Goal: Answer question/provide support: Share knowledge or assist other users

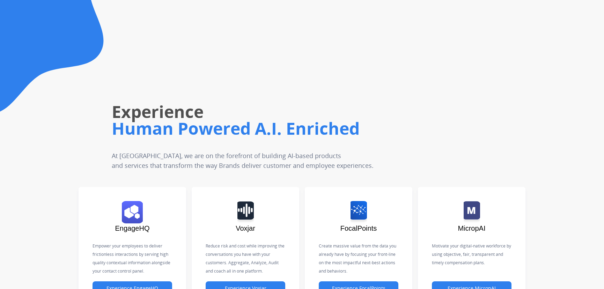
click at [532, 180] on main "Experience Human Powered A.I. Enriched At Untangl, we are on the forefront of b…" at bounding box center [302, 157] width 604 height 315
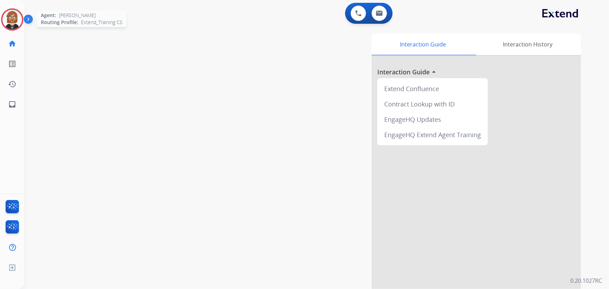
click at [15, 11] on img at bounding box center [12, 20] width 20 height 20
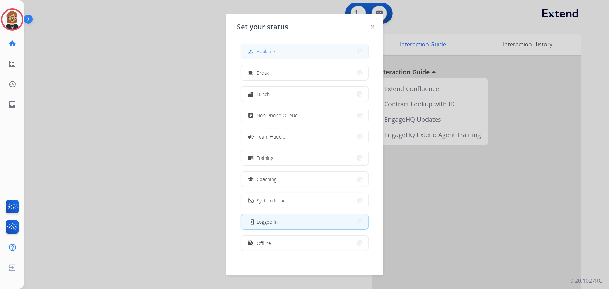
click at [294, 49] on button "how_to_reg Available" at bounding box center [304, 51] width 127 height 15
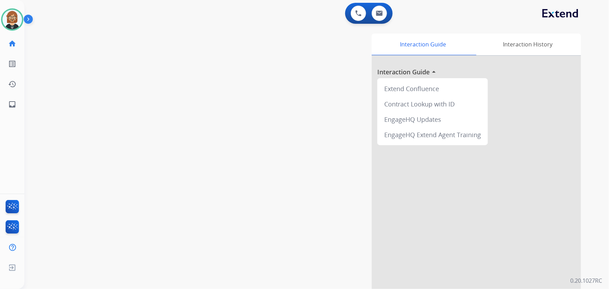
click at [49, 132] on div "swap_horiz Break voice bridge close_fullscreen Connect 3-Way Call merge_type Se…" at bounding box center [308, 170] width 568 height 291
click at [381, 12] on img at bounding box center [379, 13] width 7 height 6
select select "**********"
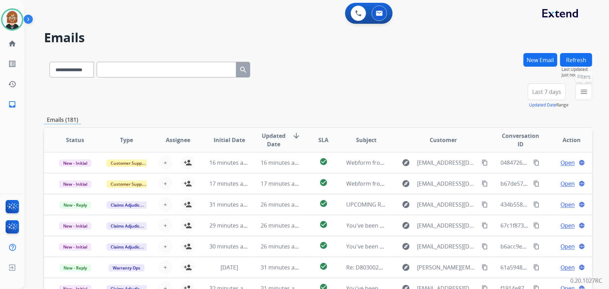
click at [587, 95] on mat-icon "menu" at bounding box center [584, 92] width 8 height 8
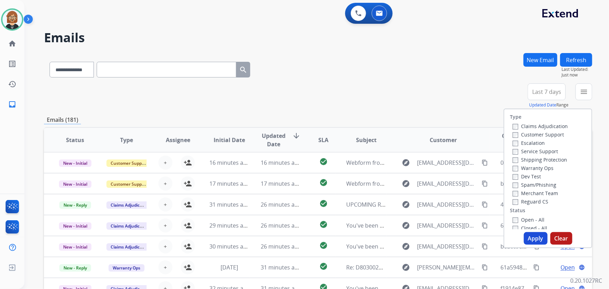
click at [530, 222] on label "Open - All" at bounding box center [529, 220] width 32 height 7
click at [534, 241] on button "Apply" at bounding box center [536, 238] width 24 height 13
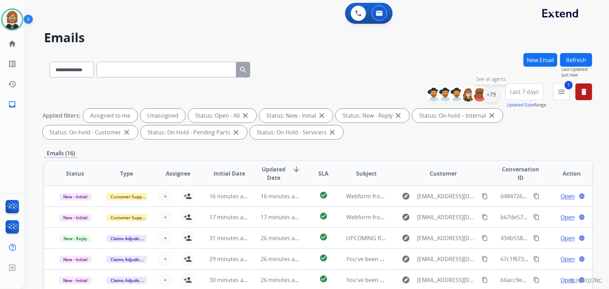
click at [495, 97] on div "+79" at bounding box center [491, 94] width 17 height 17
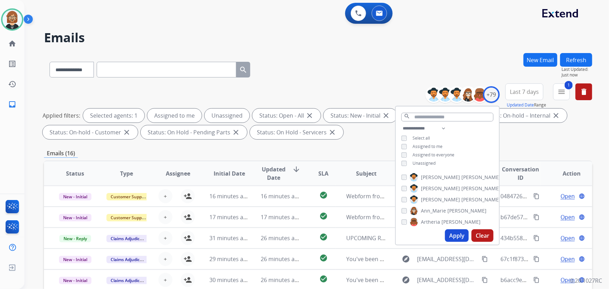
click at [431, 163] on span "Unassigned" at bounding box center [424, 163] width 23 height 6
click at [452, 232] on button "Apply" at bounding box center [457, 235] width 24 height 13
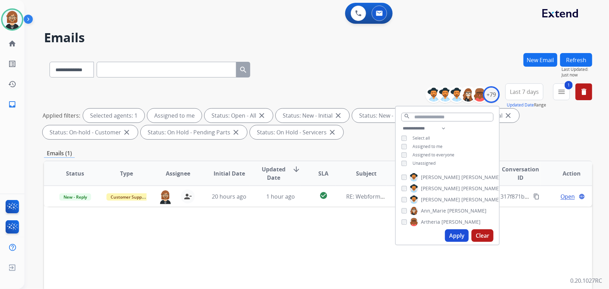
click at [287, 229] on div "Status Type Assignee Initial Date Updated Date arrow_downward SLA Subject Custo…" at bounding box center [318, 278] width 549 height 234
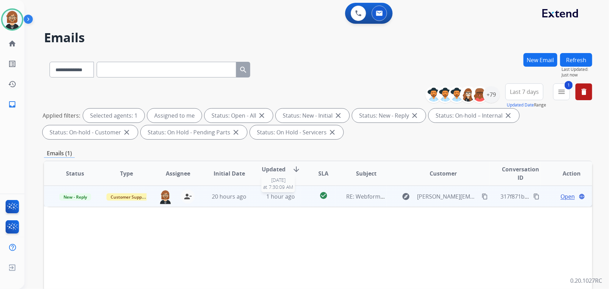
click at [298, 197] on div "1 hour ago" at bounding box center [281, 196] width 40 height 8
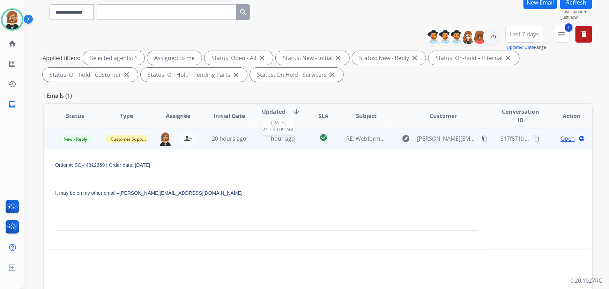
scroll to position [63, 0]
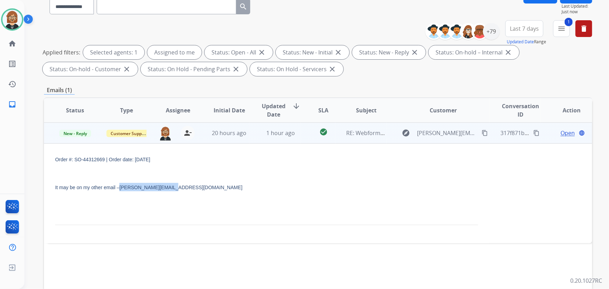
drag, startPoint x: 173, startPoint y: 187, endPoint x: 121, endPoint y: 187, distance: 52.0
click at [121, 187] on p "It may be on my other email – dan@ddslawoffice.com" at bounding box center [266, 187] width 423 height 8
copy link "dan@ddslawoffice.com"
click at [562, 134] on span "Open" at bounding box center [568, 133] width 14 height 8
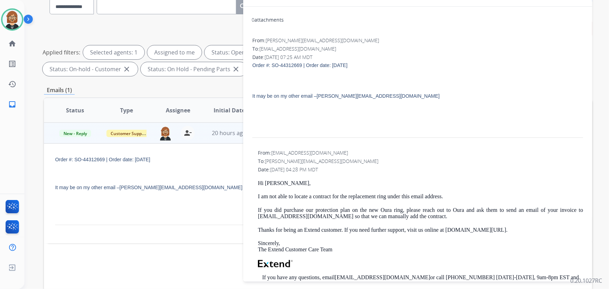
click at [194, 211] on p at bounding box center [266, 215] width 423 height 8
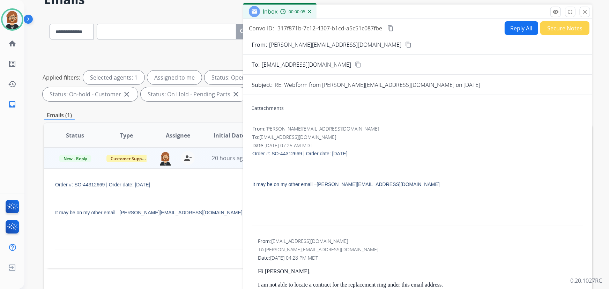
scroll to position [0, 0]
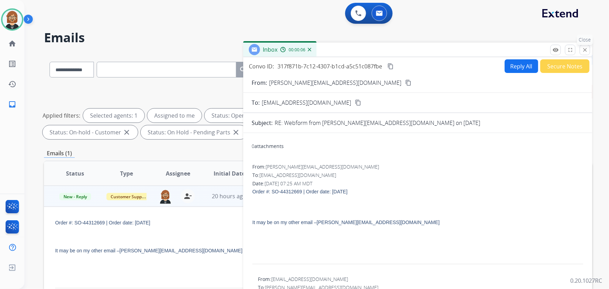
click at [583, 50] on mat-icon "close" at bounding box center [585, 50] width 6 height 6
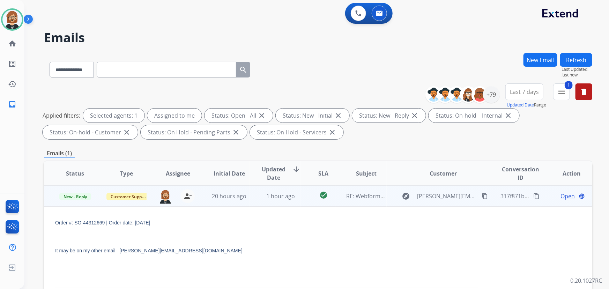
click at [482, 196] on mat-icon "content_copy" at bounding box center [485, 196] width 6 height 6
click at [563, 196] on span "Open" at bounding box center [568, 196] width 14 height 8
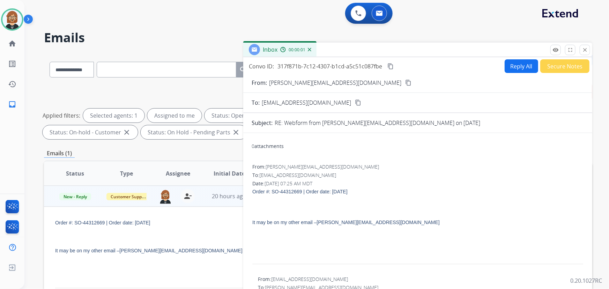
click at [519, 66] on button "Reply All" at bounding box center [522, 66] width 34 height 14
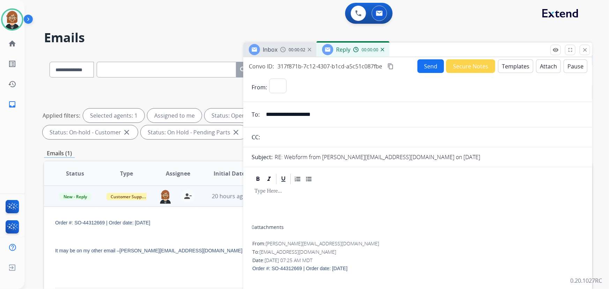
select select "**********"
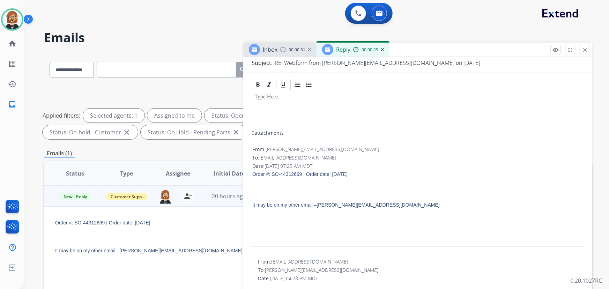
scroll to position [95, 0]
drag, startPoint x: 388, startPoint y: 206, endPoint x: 251, endPoint y: 207, distance: 136.2
click at [252, 207] on div "From: dan@miprobatefirm.com To: support@extend.com Date: 09/12/2025 - 07:25 AM …" at bounding box center [418, 200] width 332 height 111
copy span "It may be on my other email – dan@ddslawoffice.com"
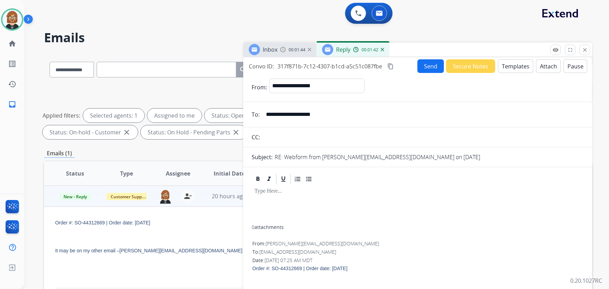
click at [510, 63] on button "Templates" at bounding box center [515, 66] width 35 height 14
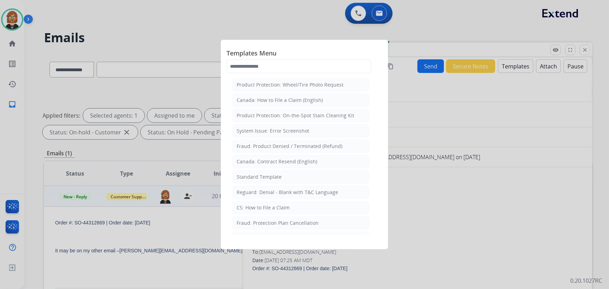
click at [20, 17] on div at bounding box center [304, 144] width 609 height 289
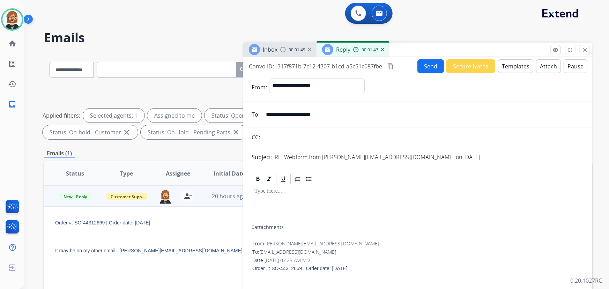
click at [20, 17] on img at bounding box center [12, 20] width 20 height 20
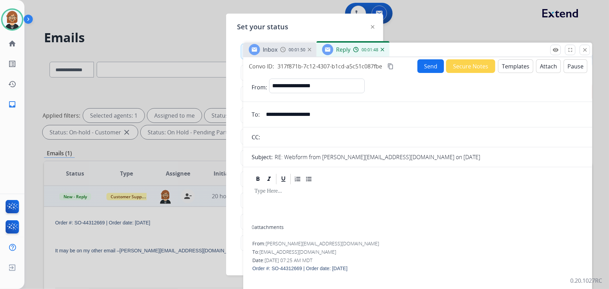
click at [20, 17] on img at bounding box center [12, 20] width 20 height 20
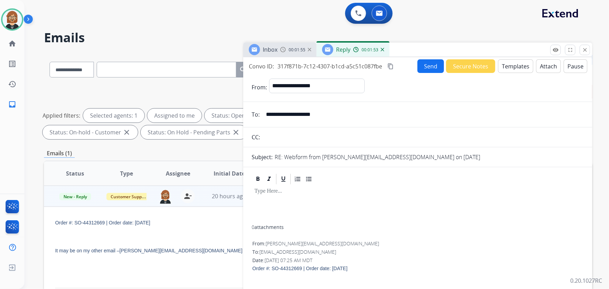
click at [511, 70] on button "Templates" at bounding box center [515, 66] width 35 height 14
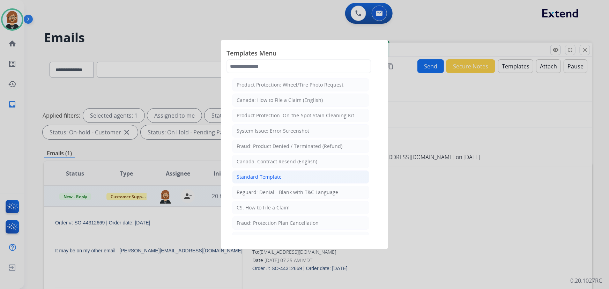
click at [280, 176] on div "Standard Template" at bounding box center [259, 177] width 45 height 7
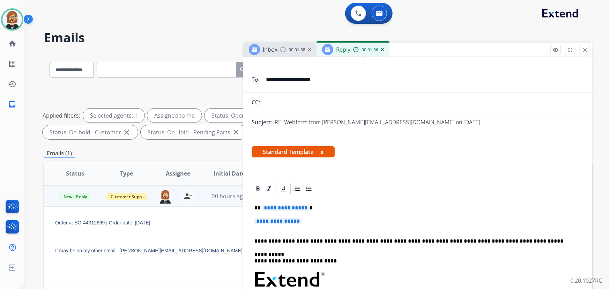
scroll to position [63, 0]
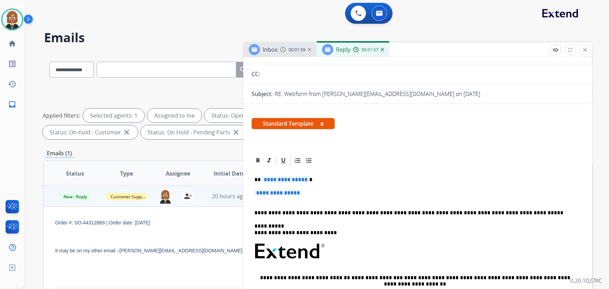
click at [290, 177] on span "**********" at bounding box center [285, 180] width 47 height 6
click at [288, 192] on span "**********" at bounding box center [278, 193] width 47 height 6
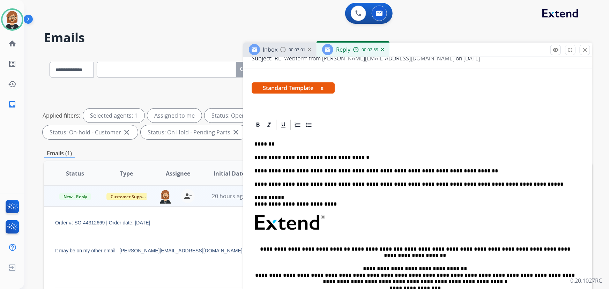
scroll to position [0, 0]
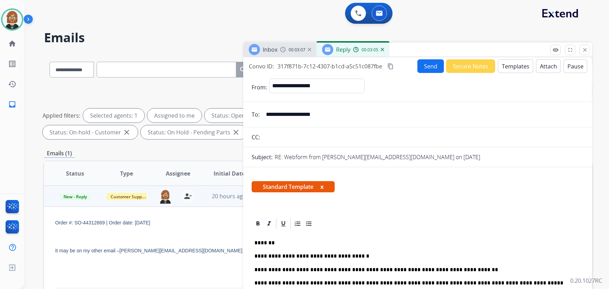
click at [433, 63] on button "Send" at bounding box center [431, 66] width 27 height 14
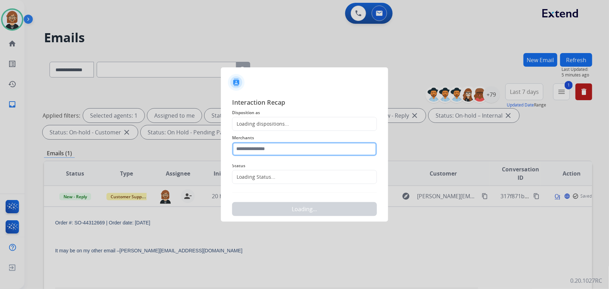
click at [295, 150] on input "text" at bounding box center [304, 149] width 145 height 14
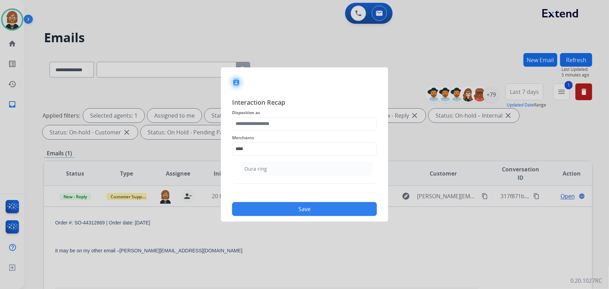
click at [509, 242] on div at bounding box center [304, 144] width 609 height 289
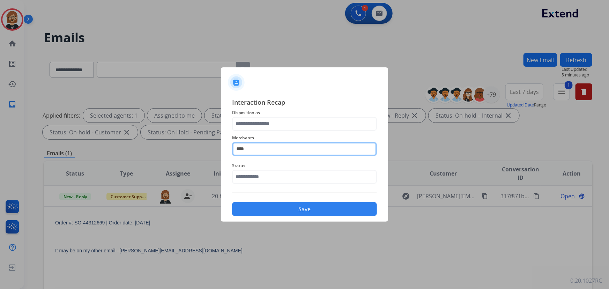
click at [296, 142] on input "****" at bounding box center [304, 149] width 145 height 14
type input "*"
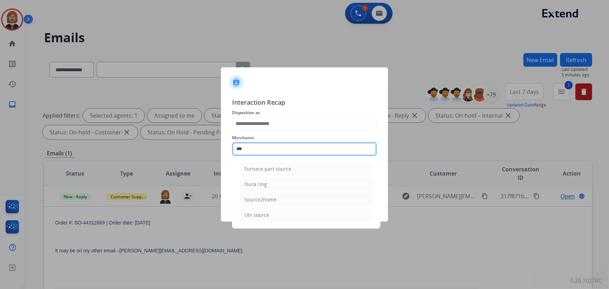
type input "****"
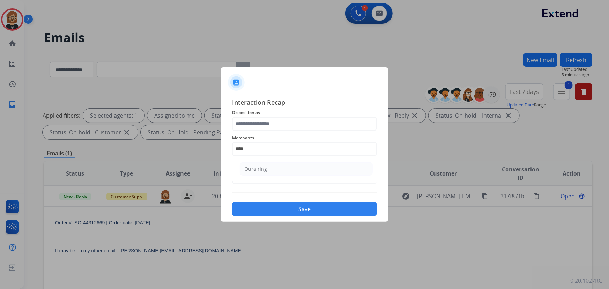
click at [284, 176] on ul "Oura ring" at bounding box center [306, 171] width 137 height 24
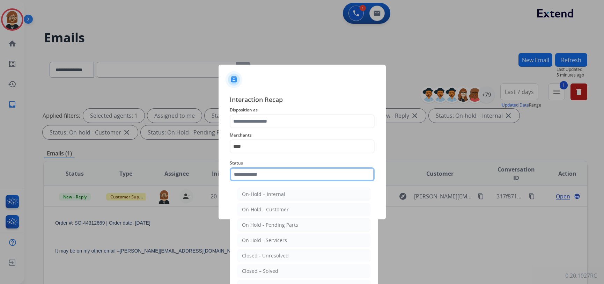
click at [283, 177] on input "text" at bounding box center [302, 174] width 145 height 14
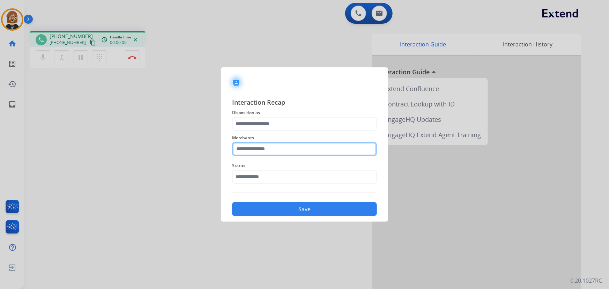
click at [286, 148] on input "text" at bounding box center [304, 149] width 145 height 14
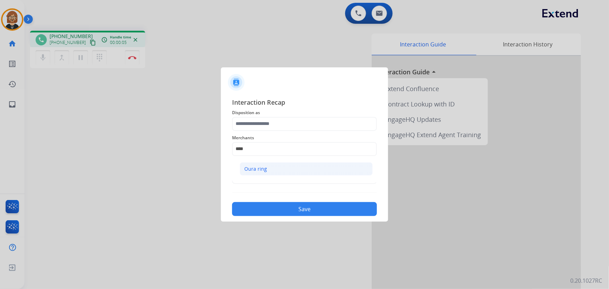
drag, startPoint x: 293, startPoint y: 170, endPoint x: 297, endPoint y: 168, distance: 4.5
click at [293, 170] on li "Oura ring" at bounding box center [306, 168] width 133 height 13
type input "*********"
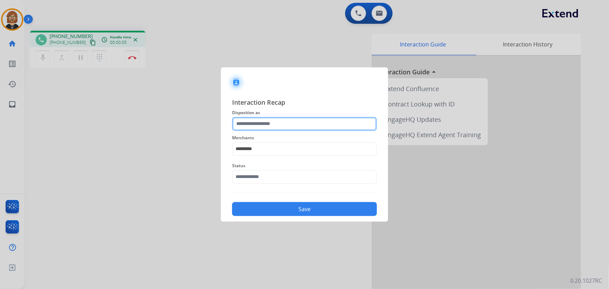
click at [304, 125] on input "text" at bounding box center [304, 124] width 145 height 14
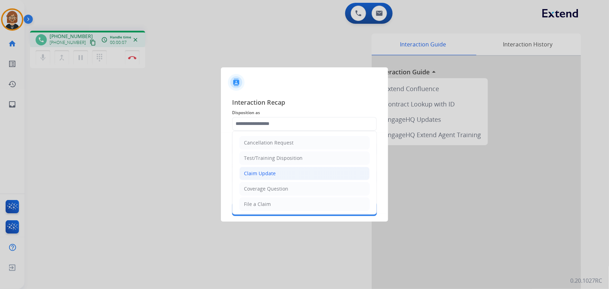
click at [303, 171] on li "Claim Update" at bounding box center [305, 173] width 130 height 13
type input "**********"
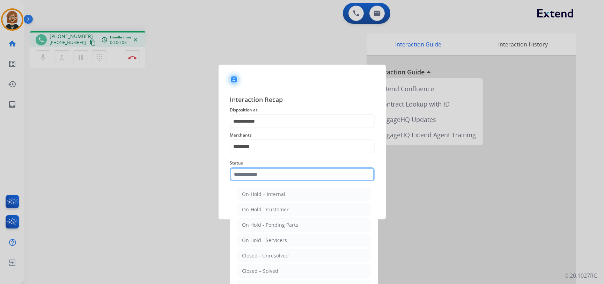
click at [297, 178] on input "text" at bounding box center [302, 174] width 145 height 14
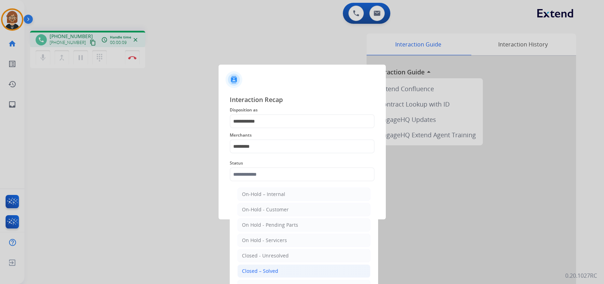
click at [281, 269] on li "Closed – Solved" at bounding box center [303, 270] width 133 height 13
type input "**********"
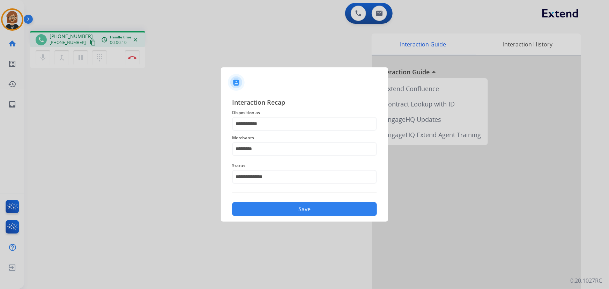
click at [298, 210] on button "Save" at bounding box center [304, 209] width 145 height 14
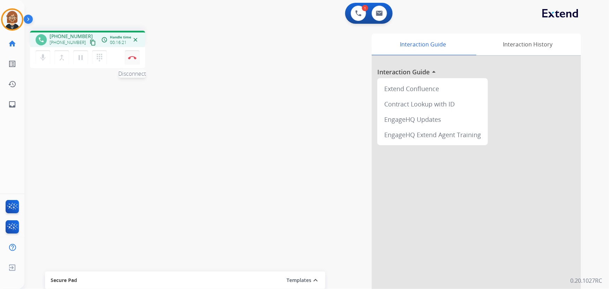
click at [132, 55] on button "Disconnect" at bounding box center [132, 57] width 15 height 15
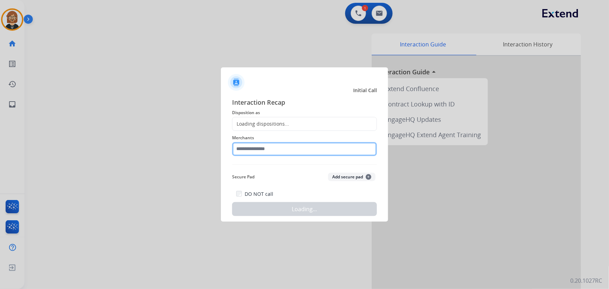
click at [286, 151] on input "text" at bounding box center [304, 149] width 145 height 14
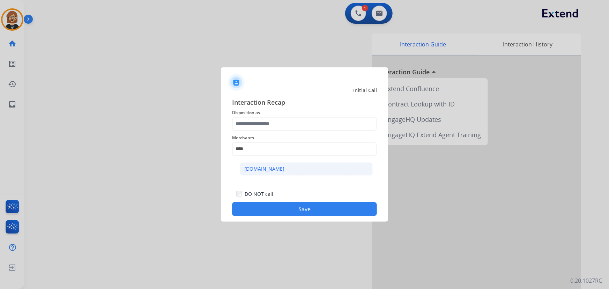
click at [286, 164] on li "[DOMAIN_NAME]" at bounding box center [306, 168] width 133 height 13
type input "**********"
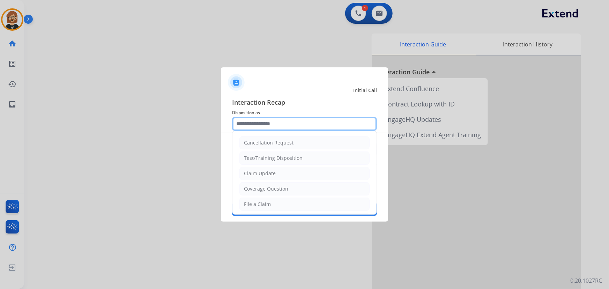
click at [299, 123] on input "text" at bounding box center [304, 124] width 145 height 14
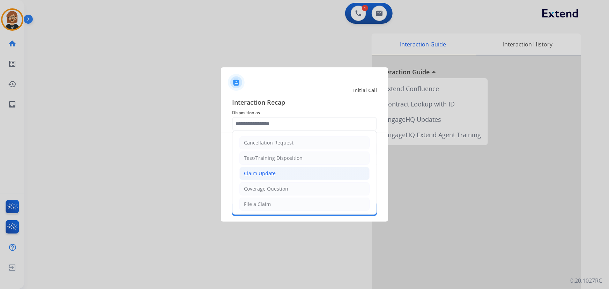
click at [301, 172] on li "Claim Update" at bounding box center [305, 173] width 130 height 13
type input "**********"
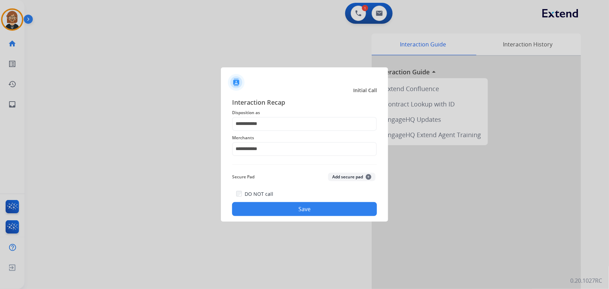
click at [300, 205] on button "Save" at bounding box center [304, 209] width 145 height 14
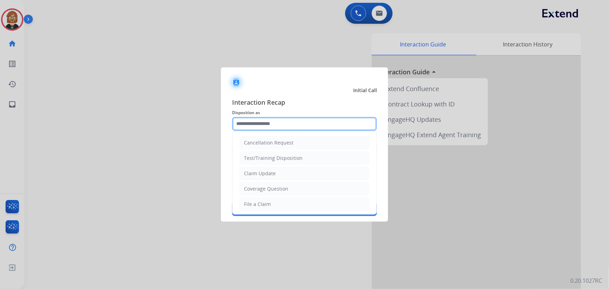
click at [283, 125] on input "text" at bounding box center [304, 124] width 145 height 14
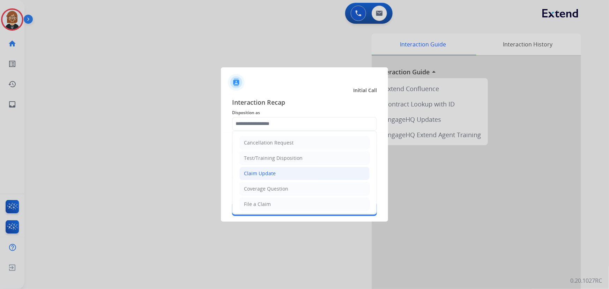
click at [302, 167] on li "Claim Update" at bounding box center [305, 173] width 130 height 13
type input "**********"
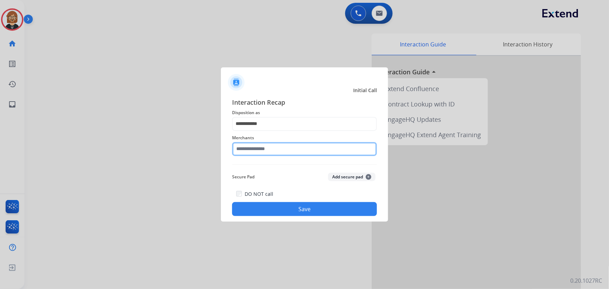
click at [291, 144] on input "text" at bounding box center [304, 149] width 145 height 14
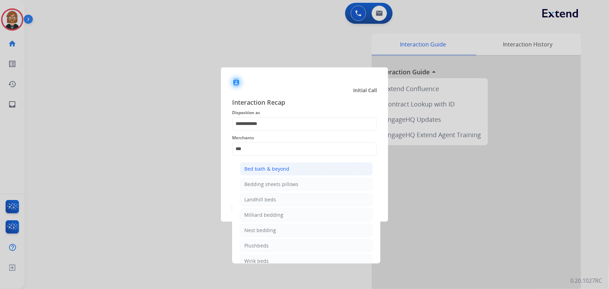
click at [300, 170] on li "Bed bath & beyond" at bounding box center [306, 168] width 133 height 13
type input "**********"
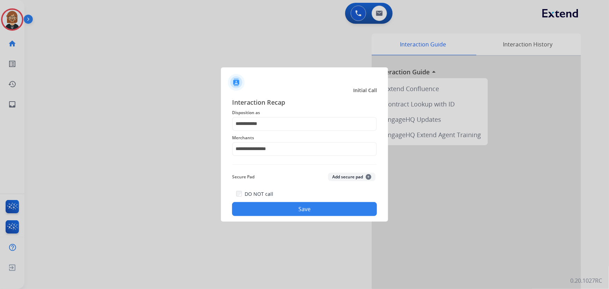
click at [308, 211] on button "Save" at bounding box center [304, 209] width 145 height 14
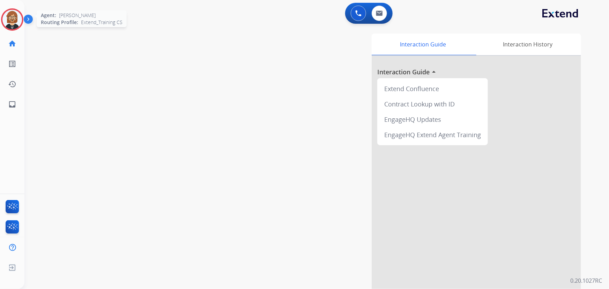
click at [12, 18] on img at bounding box center [12, 20] width 20 height 20
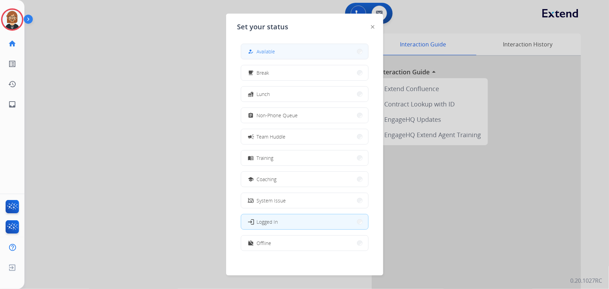
click at [328, 54] on button "how_to_reg Available" at bounding box center [304, 51] width 127 height 15
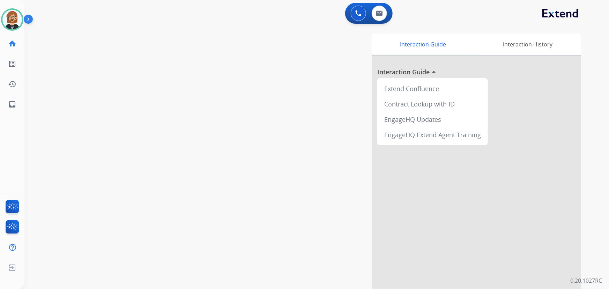
click at [525, 114] on div at bounding box center [477, 186] width 210 height 261
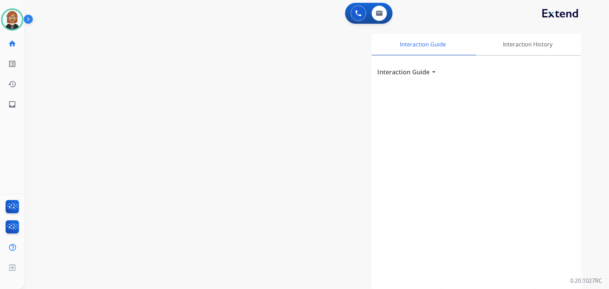
click at [390, 10] on div "0 Voice Interactions 0 Email Interactions" at bounding box center [368, 13] width 47 height 21
click at [377, 14] on img at bounding box center [379, 13] width 7 height 6
select select "**********"
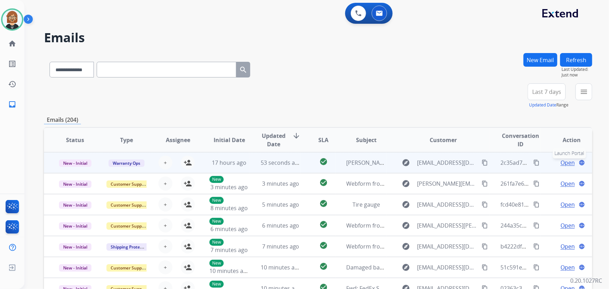
click at [579, 161] on mat-icon "language" at bounding box center [582, 163] width 6 height 6
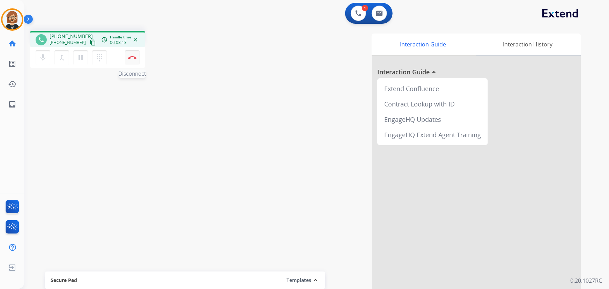
click at [131, 58] on img at bounding box center [132, 57] width 8 height 3
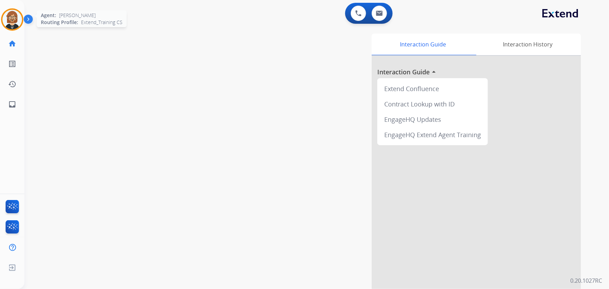
click at [14, 17] on img at bounding box center [12, 20] width 20 height 20
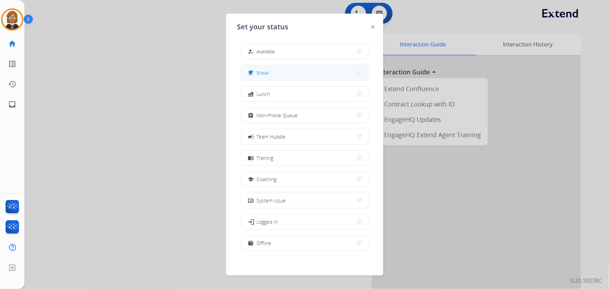
click at [278, 73] on button "free_breakfast Break" at bounding box center [304, 72] width 127 height 15
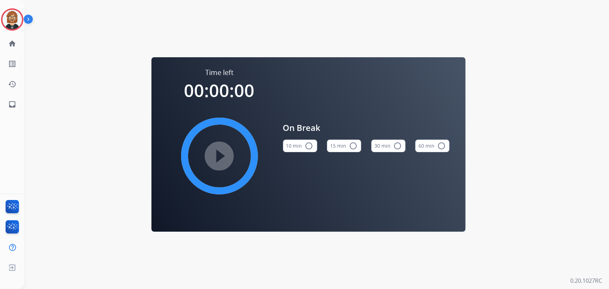
click at [313, 147] on button "10 min radio_button_unchecked" at bounding box center [300, 146] width 34 height 13
click at [224, 160] on mat-icon "play_circle_filled" at bounding box center [219, 156] width 8 height 8
click at [15, 103] on mat-icon "inbox" at bounding box center [12, 104] width 8 height 8
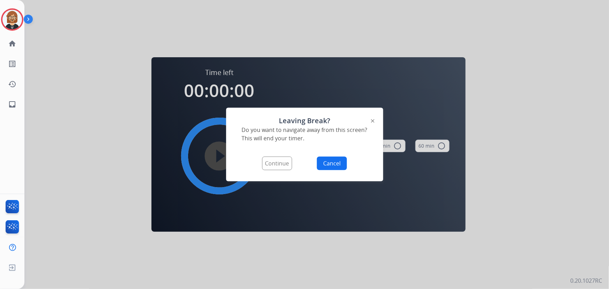
click at [276, 166] on button "Continue" at bounding box center [277, 164] width 30 height 14
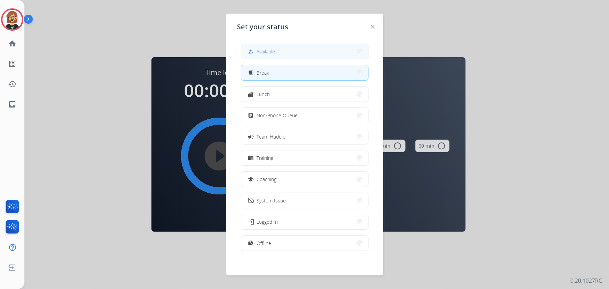
click at [290, 55] on button "how_to_reg Available" at bounding box center [304, 51] width 127 height 15
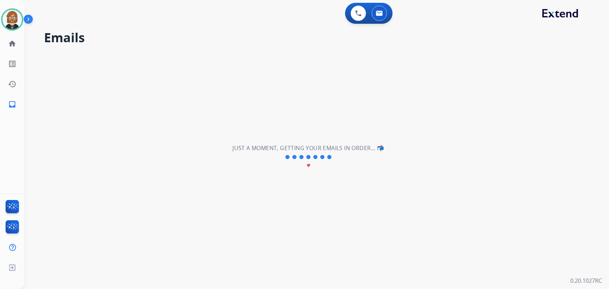
click at [522, 107] on div "**********" at bounding box center [308, 157] width 568 height 264
select select "**********"
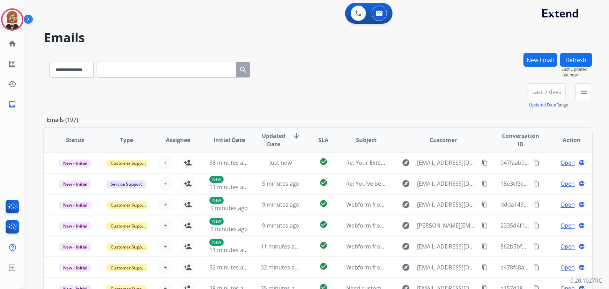
click at [28, 17] on img at bounding box center [30, 20] width 12 height 13
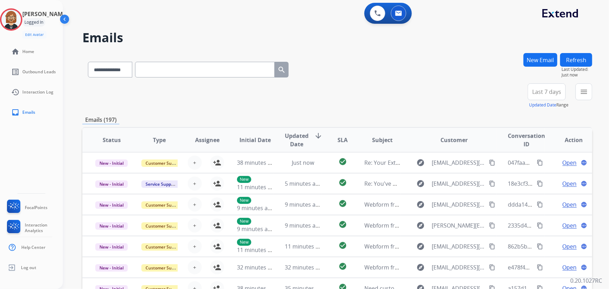
click at [45, 20] on div "Logged In" at bounding box center [33, 22] width 23 height 8
click at [41, 24] on div "Logged In" at bounding box center [33, 22] width 23 height 8
click at [21, 20] on img at bounding box center [11, 20] width 20 height 20
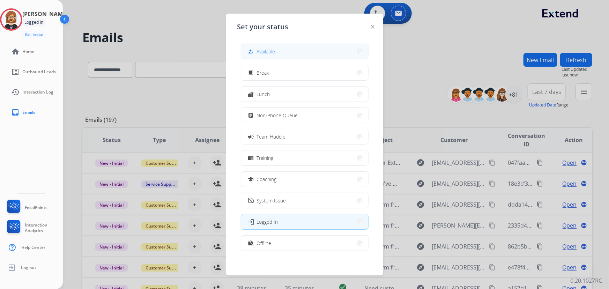
click at [300, 56] on button "how_to_reg Available" at bounding box center [304, 51] width 127 height 15
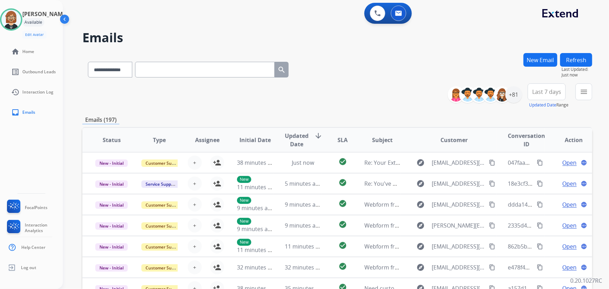
click at [248, 43] on h2 "Emails" at bounding box center [337, 38] width 510 height 14
click at [579, 89] on button "menu Filters" at bounding box center [584, 91] width 17 height 17
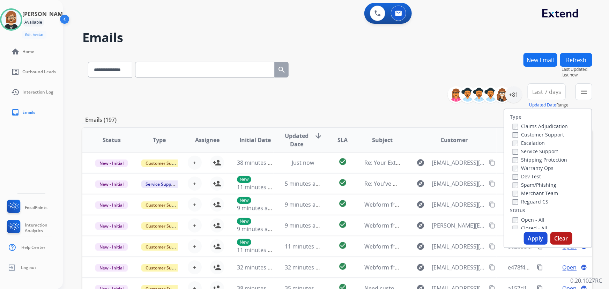
click at [528, 221] on label "Open - All" at bounding box center [529, 220] width 32 height 7
click at [538, 238] on button "Apply" at bounding box center [536, 238] width 24 height 13
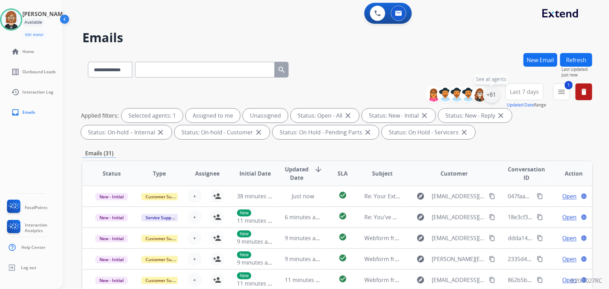
click at [489, 93] on div "+81" at bounding box center [491, 94] width 17 height 17
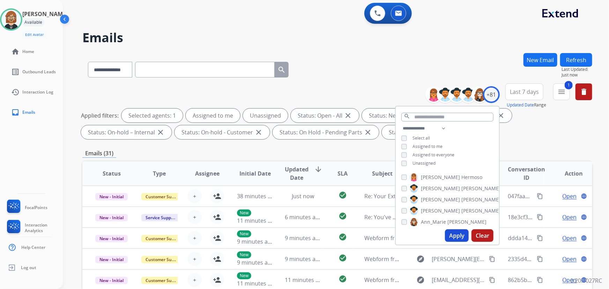
click at [413, 161] on span "Unassigned" at bounding box center [424, 163] width 23 height 6
click at [456, 235] on button "Apply" at bounding box center [457, 235] width 24 height 13
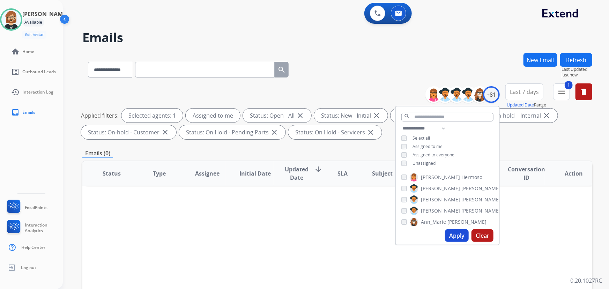
click at [346, 151] on div "Emails (0)" at bounding box center [337, 153] width 510 height 9
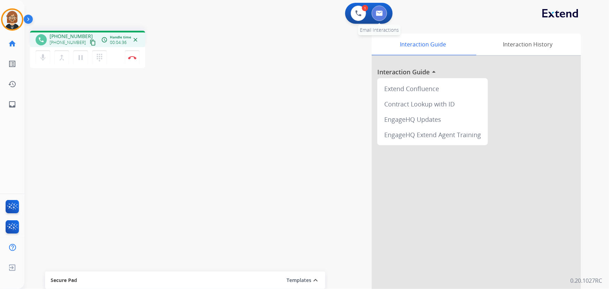
click at [382, 19] on button at bounding box center [379, 13] width 15 height 15
select select "**********"
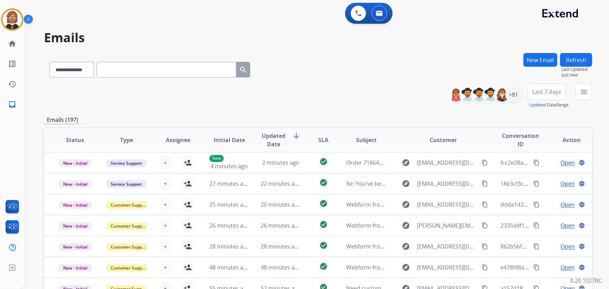
click at [579, 59] on button "Refresh" at bounding box center [577, 60] width 32 height 14
click at [510, 100] on div "+81" at bounding box center [514, 94] width 17 height 17
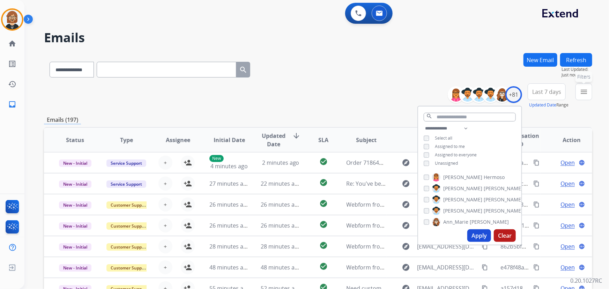
click at [585, 92] on mat-icon "menu" at bounding box center [584, 92] width 8 height 8
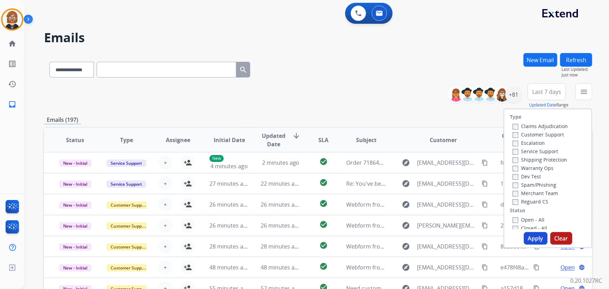
click at [539, 203] on label "Reguard CS" at bounding box center [531, 201] width 36 height 7
click at [542, 136] on label "Customer Support" at bounding box center [538, 134] width 51 height 7
click at [536, 160] on label "Shipping Protection" at bounding box center [540, 159] width 54 height 7
click at [525, 220] on label "Open - All" at bounding box center [529, 220] width 32 height 7
click at [528, 239] on button "Apply" at bounding box center [536, 238] width 24 height 13
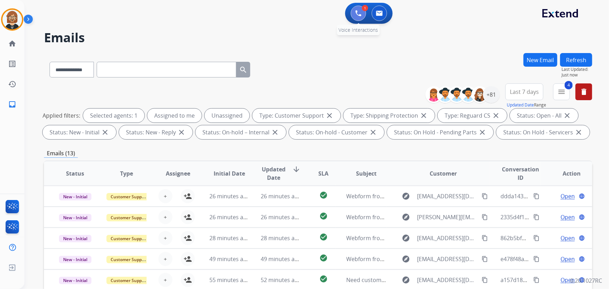
click at [364, 14] on button at bounding box center [358, 13] width 15 height 15
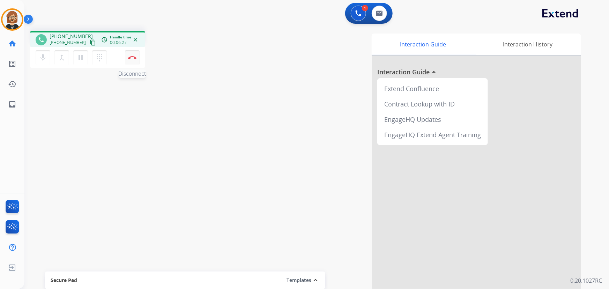
click at [132, 59] on button "Disconnect" at bounding box center [132, 57] width 15 height 15
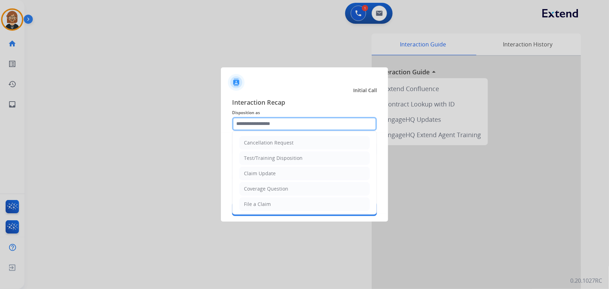
click at [286, 125] on input "text" at bounding box center [304, 124] width 145 height 14
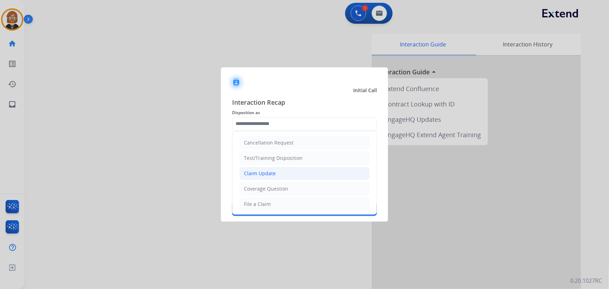
click at [281, 169] on li "Claim Update" at bounding box center [305, 173] width 130 height 13
type input "**********"
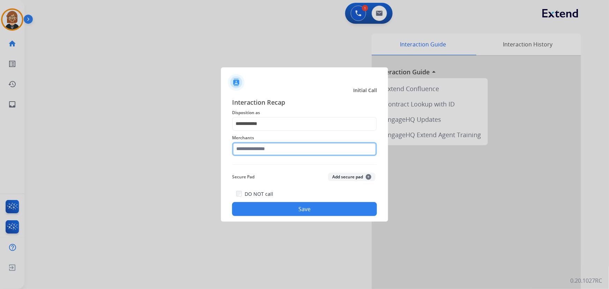
click at [294, 148] on input "text" at bounding box center [304, 149] width 145 height 14
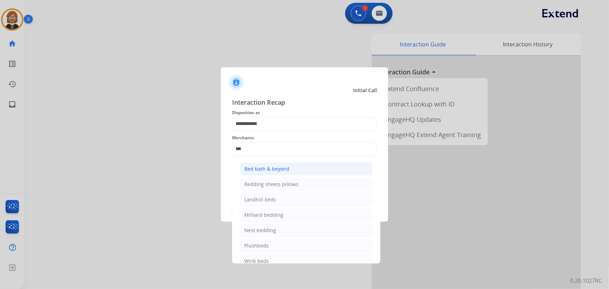
click at [292, 169] on li "Bed bath & beyond" at bounding box center [306, 168] width 133 height 13
type input "**********"
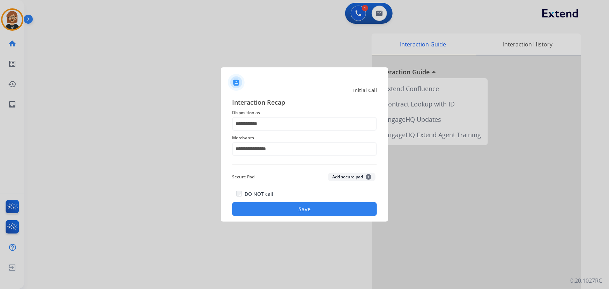
click at [291, 209] on button "Save" at bounding box center [304, 209] width 145 height 14
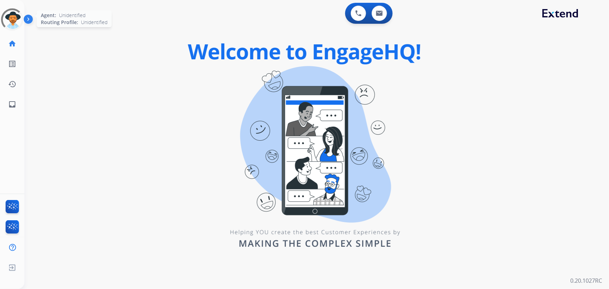
click at [10, 23] on div at bounding box center [12, 20] width 26 height 26
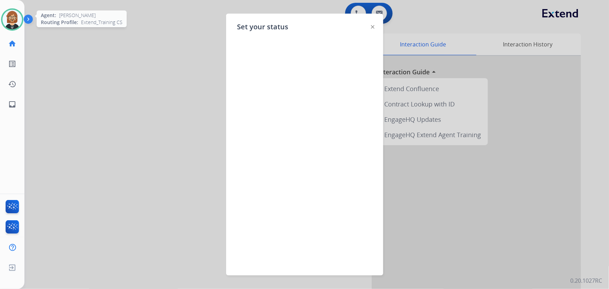
click at [15, 21] on img at bounding box center [12, 20] width 20 height 20
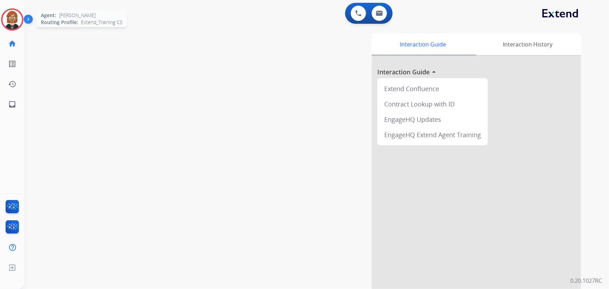
click at [15, 21] on img at bounding box center [12, 20] width 20 height 20
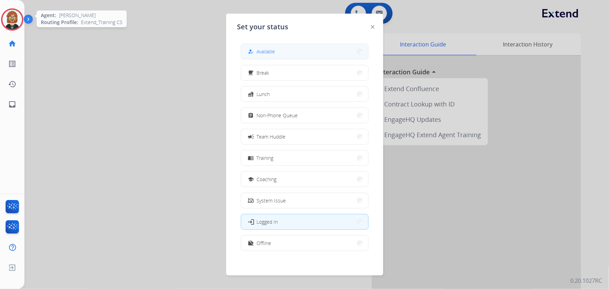
click at [261, 49] on span "Available" at bounding box center [266, 51] width 19 height 7
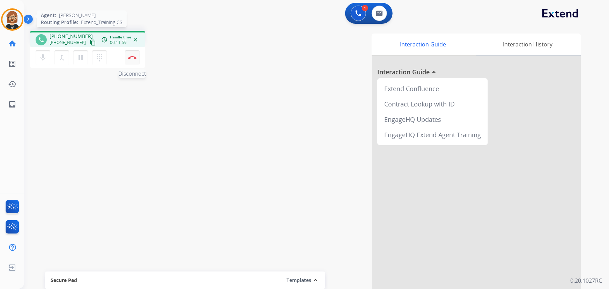
click at [133, 56] on img at bounding box center [132, 57] width 8 height 3
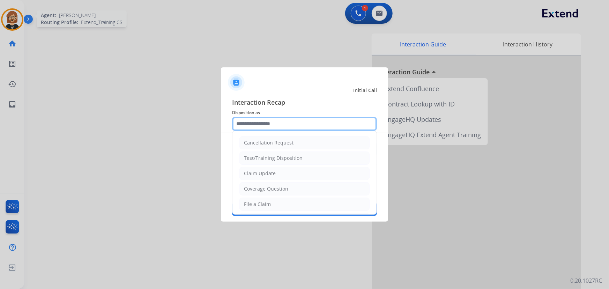
click at [272, 125] on input "text" at bounding box center [304, 124] width 145 height 14
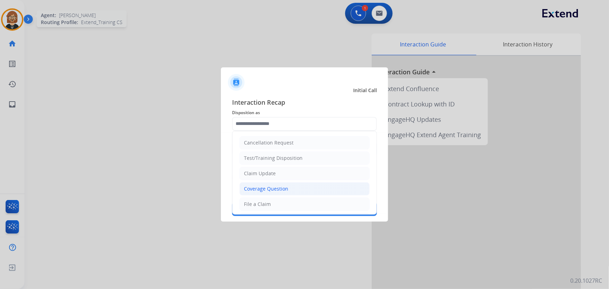
click at [291, 185] on li "Coverage Question" at bounding box center [305, 188] width 130 height 13
type input "**********"
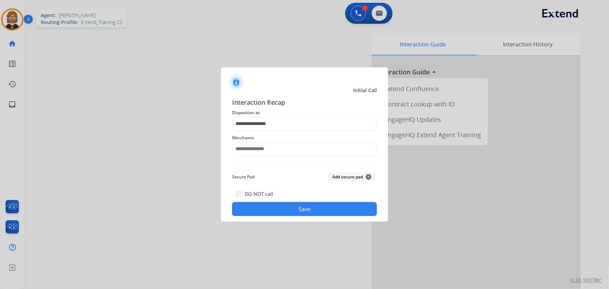
click at [293, 158] on div "Merchants" at bounding box center [304, 145] width 145 height 28
click at [292, 149] on input "text" at bounding box center [304, 149] width 145 height 14
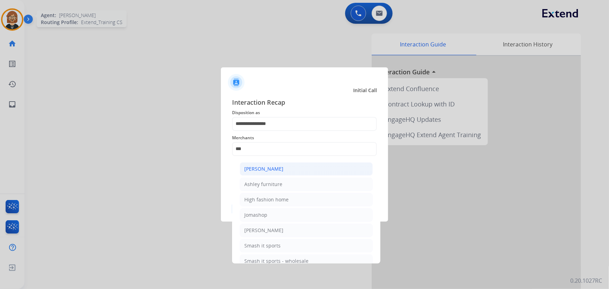
click at [299, 169] on li "[PERSON_NAME]" at bounding box center [306, 168] width 133 height 13
type input "**********"
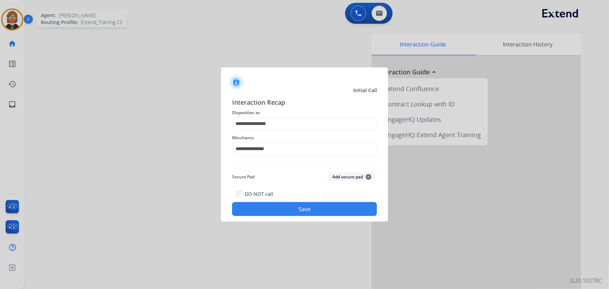
click at [304, 205] on button "Save" at bounding box center [304, 209] width 145 height 14
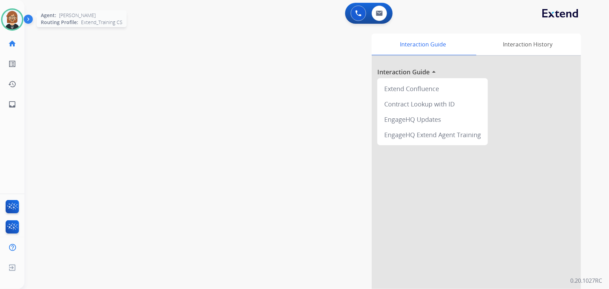
click at [14, 22] on img at bounding box center [12, 20] width 20 height 20
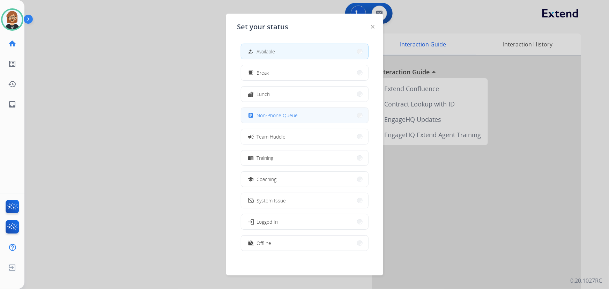
click at [296, 114] on span "Non-Phone Queue" at bounding box center [277, 115] width 41 height 7
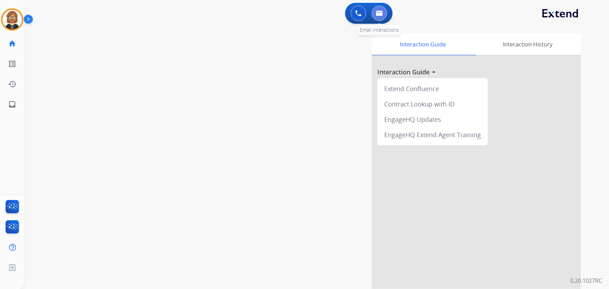
click at [376, 15] on img at bounding box center [379, 13] width 7 height 6
select select "**********"
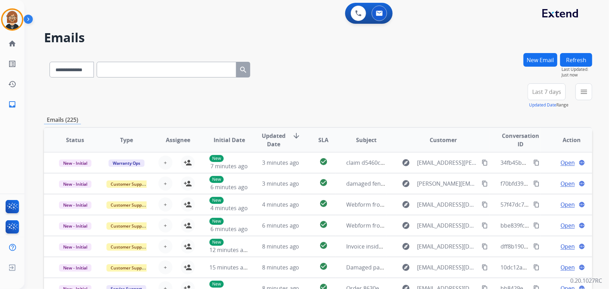
click at [134, 71] on input "text" at bounding box center [167, 70] width 140 height 16
paste input "**********"
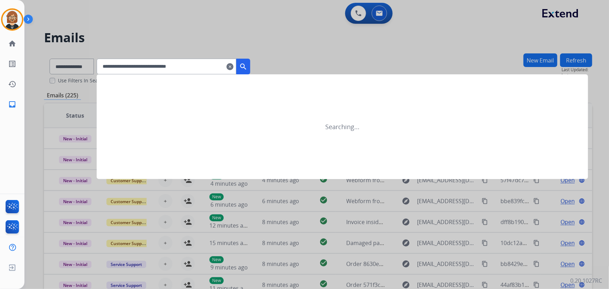
type input "**********"
click at [248, 66] on mat-icon "search" at bounding box center [243, 67] width 8 height 8
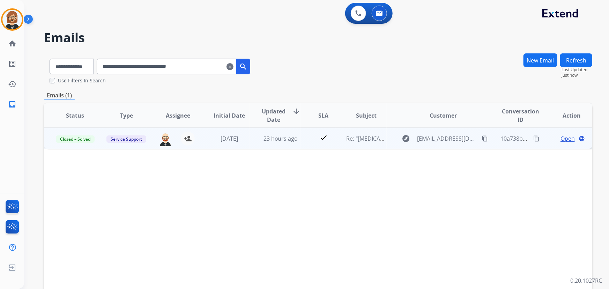
click at [288, 144] on td "23 hours ago" at bounding box center [275, 138] width 51 height 21
click at [561, 140] on span "Open" at bounding box center [568, 138] width 14 height 8
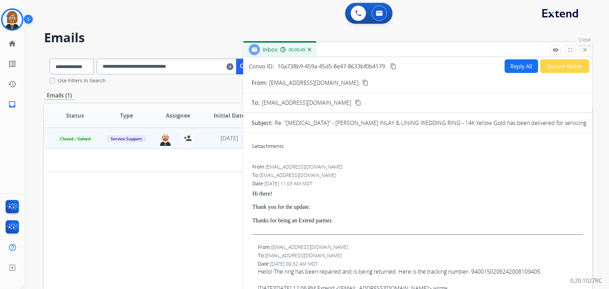
click at [583, 52] on mat-icon "close" at bounding box center [585, 50] width 6 height 6
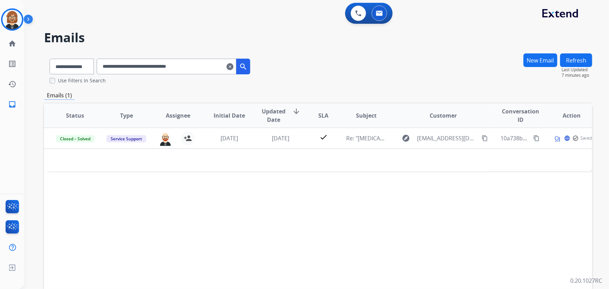
click at [234, 67] on mat-icon "clear" at bounding box center [230, 67] width 7 height 8
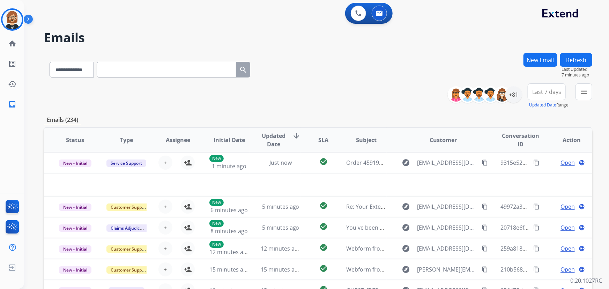
click at [185, 66] on input "text" at bounding box center [167, 70] width 140 height 16
paste input "**********"
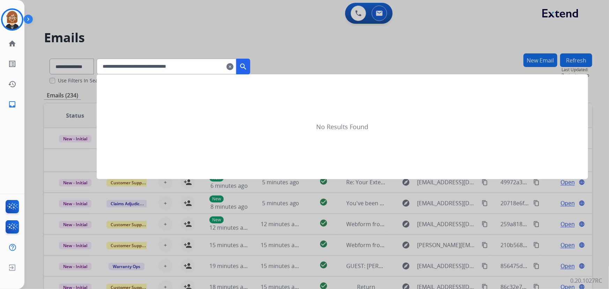
type input "**********"
click at [248, 68] on mat-icon "search" at bounding box center [243, 67] width 8 height 8
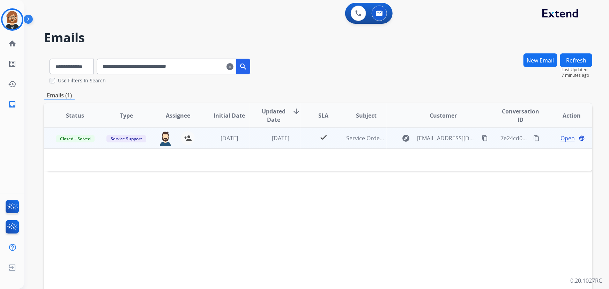
click at [562, 140] on span "Open" at bounding box center [568, 138] width 14 height 8
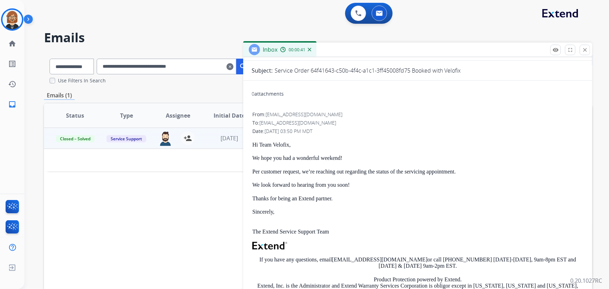
scroll to position [63, 0]
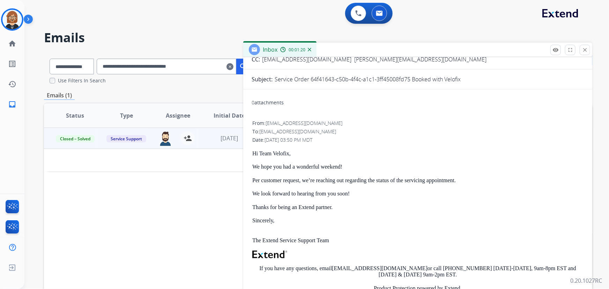
click at [127, 125] on th "Type" at bounding box center [120, 115] width 51 height 24
click at [88, 103] on div "Status Type Assignee Initial Date Updated Date arrow_downward SLA Subject Custo…" at bounding box center [318, 220] width 549 height 234
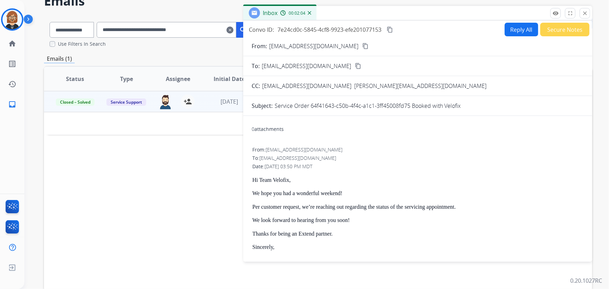
scroll to position [0, 0]
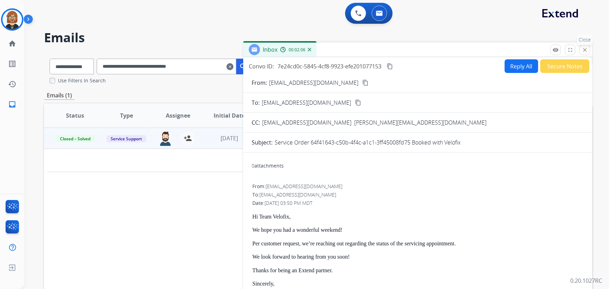
click at [585, 48] on mat-icon "close" at bounding box center [585, 50] width 6 height 6
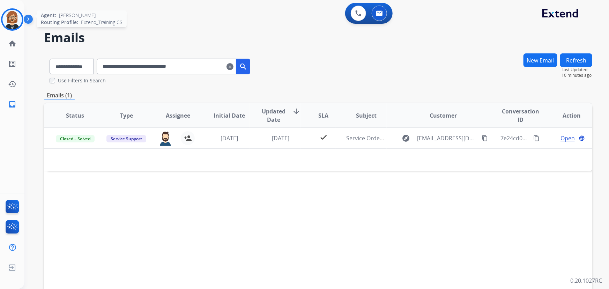
click at [17, 13] on img at bounding box center [12, 20] width 20 height 20
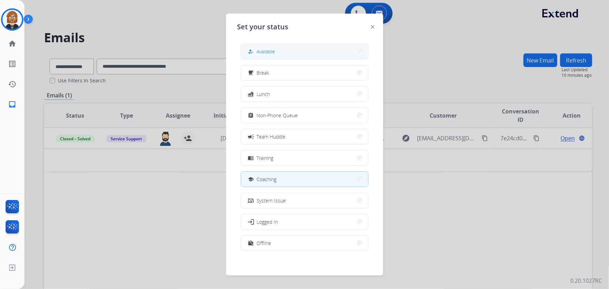
click at [278, 51] on button "how_to_reg Available" at bounding box center [304, 51] width 127 height 15
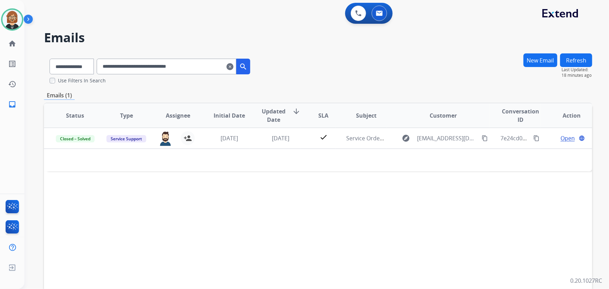
click at [234, 70] on mat-icon "clear" at bounding box center [230, 67] width 7 height 8
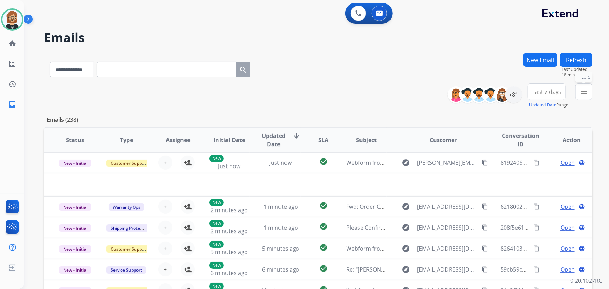
click at [581, 93] on mat-icon "menu" at bounding box center [584, 92] width 8 height 8
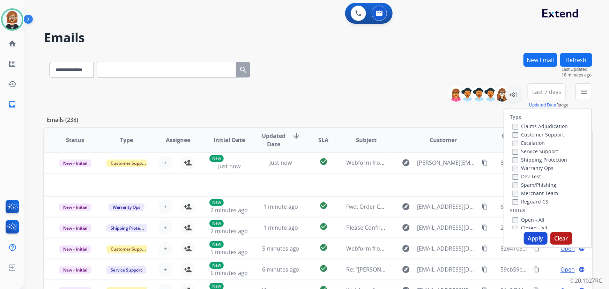
click at [528, 216] on div "Type Claims Adjudication Customer Support Escalation Service Support Shipping P…" at bounding box center [548, 169] width 87 height 120
click at [529, 221] on label "Open - All" at bounding box center [529, 220] width 32 height 7
click at [535, 234] on button "Apply" at bounding box center [536, 238] width 24 height 13
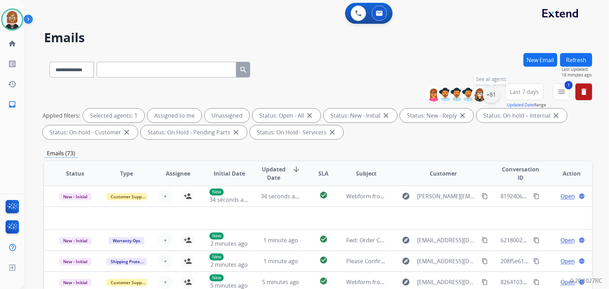
click at [494, 94] on div "+81" at bounding box center [491, 94] width 17 height 17
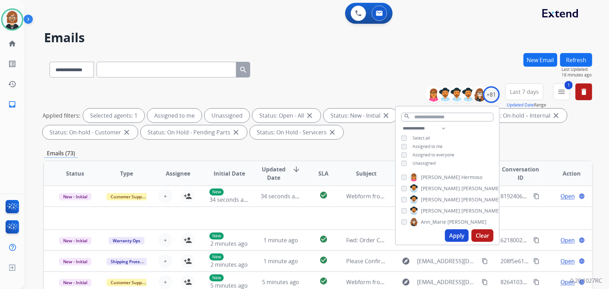
click at [433, 164] on span "Unassigned" at bounding box center [424, 163] width 23 height 6
click at [469, 231] on div "Apply Clear" at bounding box center [447, 236] width 103 height 18
click at [467, 231] on div "Apply Clear" at bounding box center [447, 236] width 103 height 18
click at [465, 231] on button "Apply" at bounding box center [457, 235] width 24 height 13
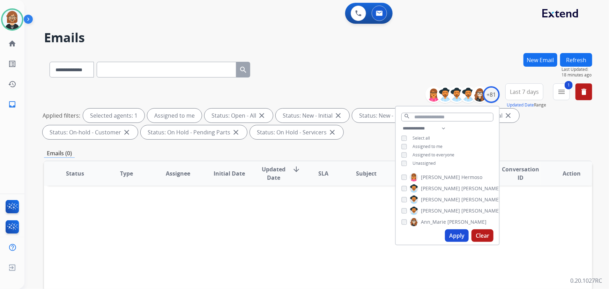
click at [460, 231] on button "Apply" at bounding box center [457, 235] width 24 height 13
click at [566, 89] on button "1 menu Filters" at bounding box center [562, 91] width 17 height 17
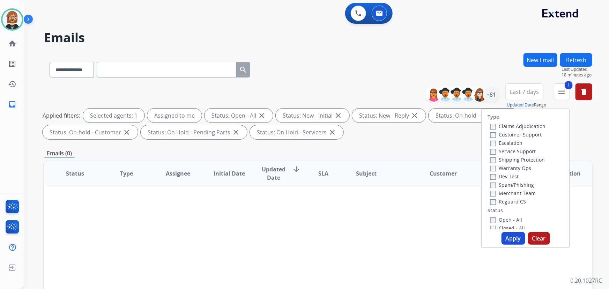
click at [494, 202] on label "Reguard CS" at bounding box center [509, 201] width 36 height 7
click at [521, 132] on label "Customer Support" at bounding box center [516, 134] width 51 height 7
click at [511, 159] on label "Shipping Protection" at bounding box center [518, 159] width 54 height 7
click at [512, 235] on button "Apply" at bounding box center [514, 238] width 24 height 13
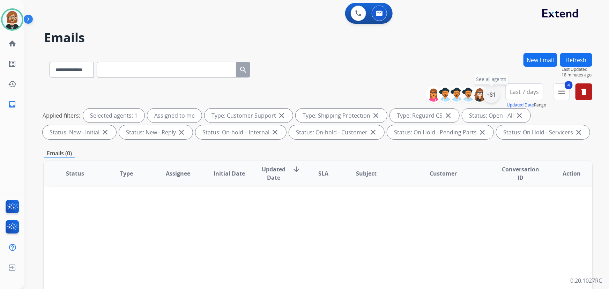
click at [489, 95] on div "+81" at bounding box center [491, 94] width 17 height 17
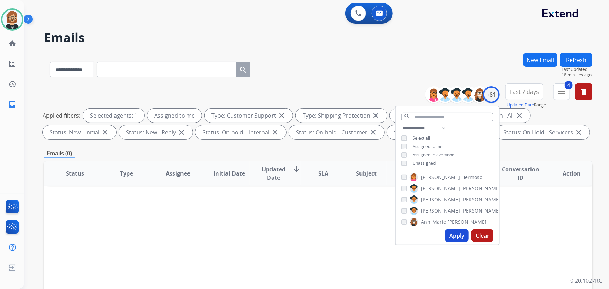
click at [430, 162] on span "Unassigned" at bounding box center [424, 163] width 23 height 6
click at [455, 233] on button "Apply" at bounding box center [457, 235] width 24 height 13
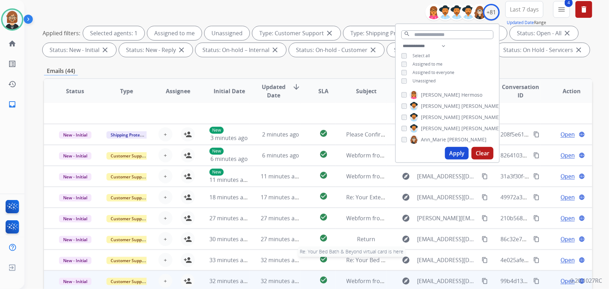
scroll to position [141, 0]
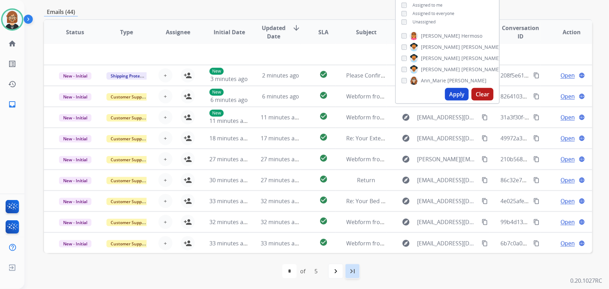
click at [352, 275] on mat-icon "last_page" at bounding box center [353, 271] width 8 height 8
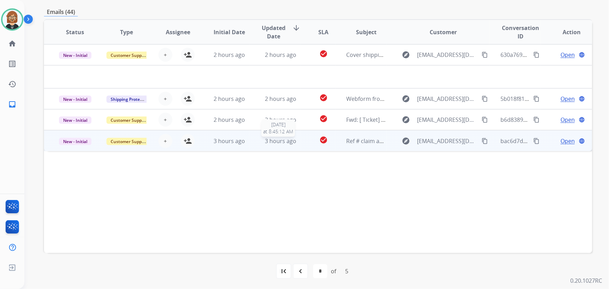
click at [286, 142] on span "3 hours ago" at bounding box center [280, 141] width 31 height 8
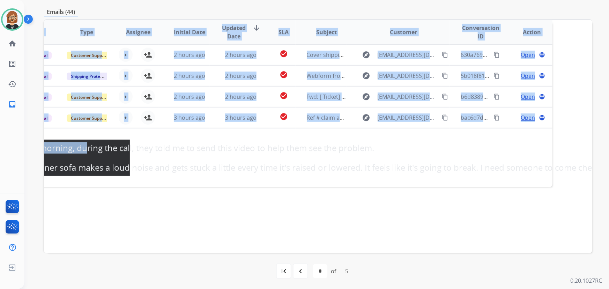
scroll to position [0, 85]
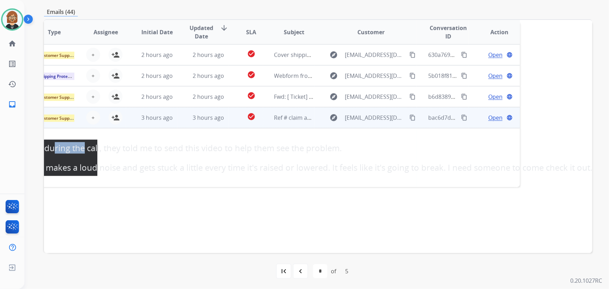
drag, startPoint x: 127, startPoint y: 147, endPoint x: 72, endPoint y: 140, distance: 55.6
click at [72, 140] on pre "Good morning, during the call, they told me to send this video to help them see…" at bounding box center [40, 158] width 115 height 36
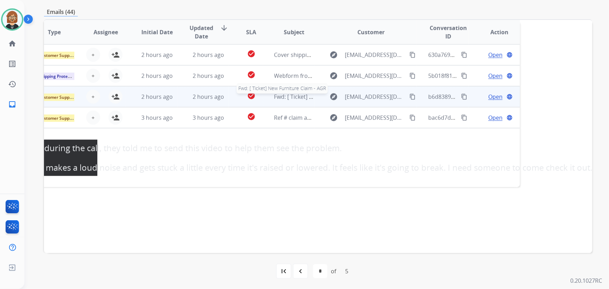
click at [275, 100] on span "Fwd: [ Ticket] New Furniture Claim - AGR" at bounding box center [327, 97] width 104 height 8
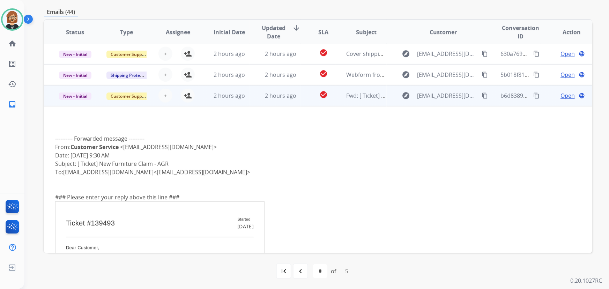
scroll to position [0, 0]
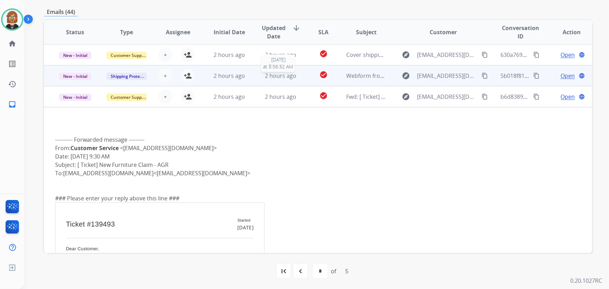
click at [279, 71] on td "2 hours ago 9/12/2025 at 8:56:32 AM" at bounding box center [275, 75] width 51 height 21
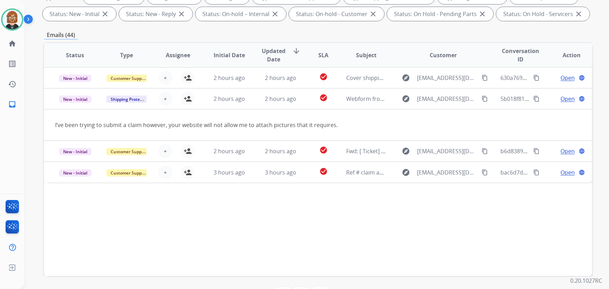
scroll to position [78, 0]
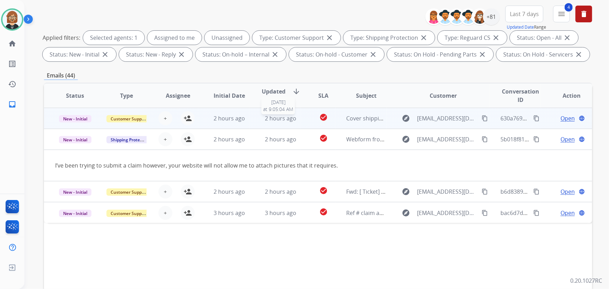
click at [273, 118] on span "2 hours ago" at bounding box center [280, 119] width 31 height 8
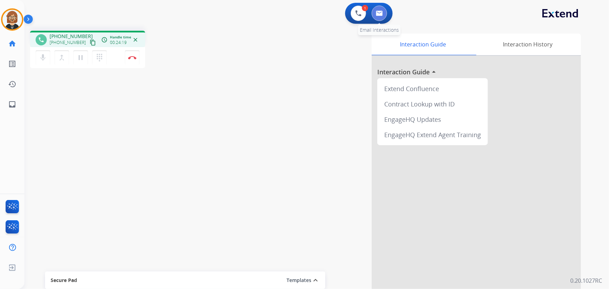
click at [382, 10] on img at bounding box center [379, 13] width 7 height 6
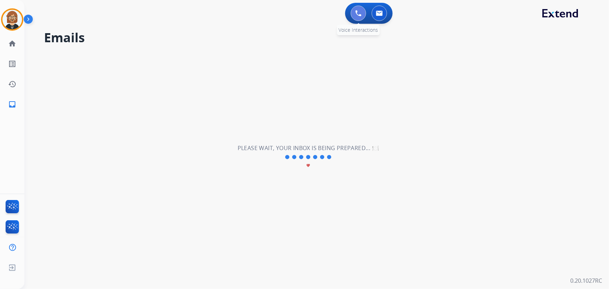
click at [360, 15] on img at bounding box center [359, 13] width 6 height 6
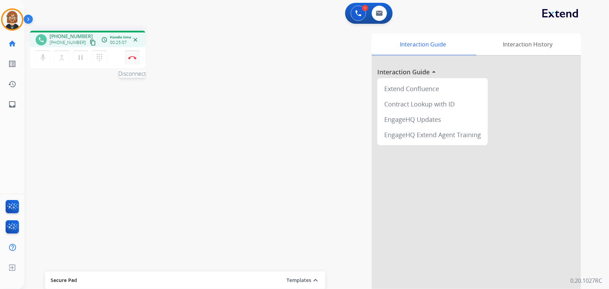
click at [133, 59] on button "Disconnect" at bounding box center [132, 57] width 15 height 15
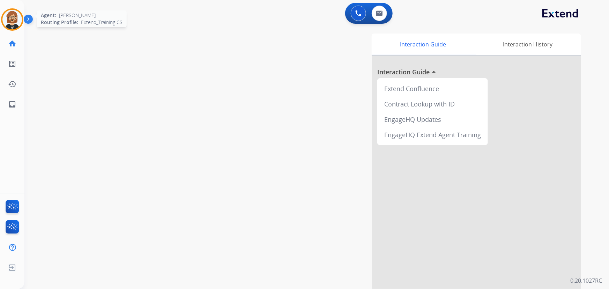
click at [14, 23] on img at bounding box center [12, 20] width 20 height 20
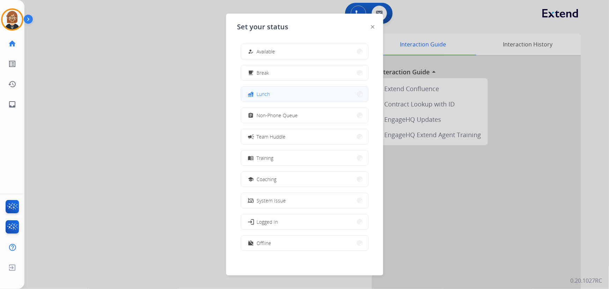
click at [290, 92] on button "fastfood Lunch" at bounding box center [304, 94] width 127 height 15
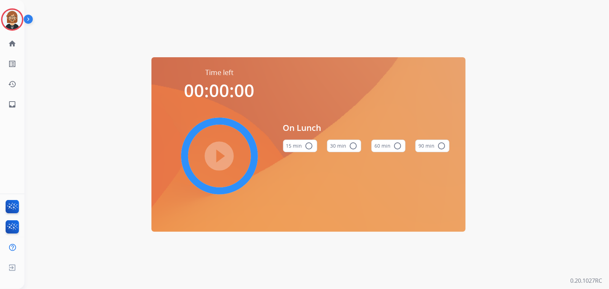
click at [343, 148] on button "30 min radio_button_unchecked" at bounding box center [344, 146] width 34 height 13
click at [222, 153] on mat-icon "play_circle_filled" at bounding box center [219, 156] width 8 height 8
